Goal: Entertainment & Leisure: Consume media (video, audio)

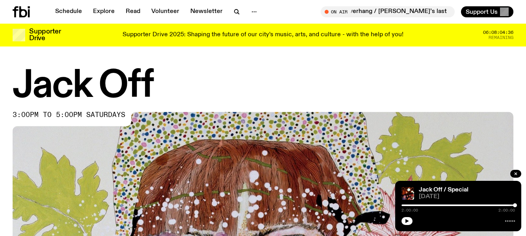
scroll to position [275, 0]
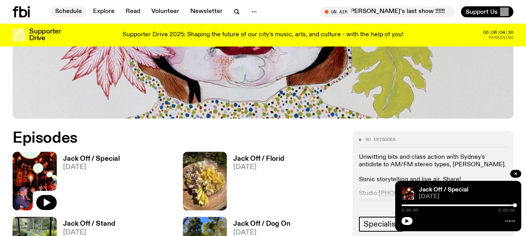
click at [63, 9] on link "Schedule" at bounding box center [68, 11] width 36 height 11
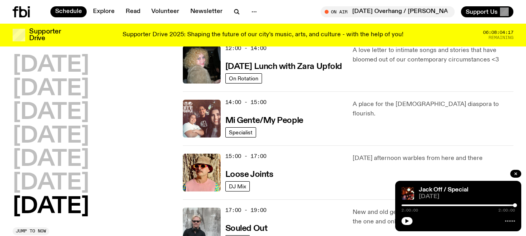
scroll to position [355, 0]
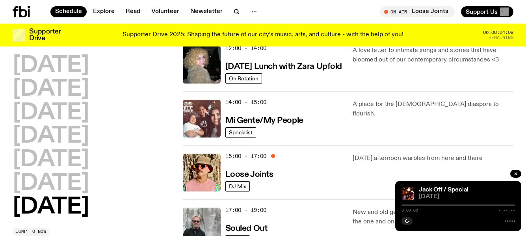
scroll to position [355, 0]
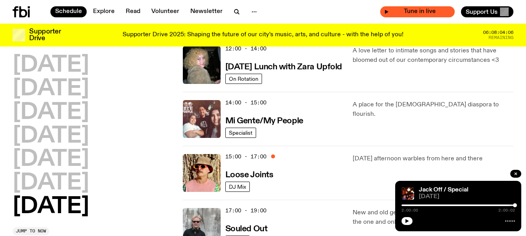
click at [396, 11] on span "Tune in live" at bounding box center [420, 12] width 62 height 6
